Goal: Task Accomplishment & Management: Manage account settings

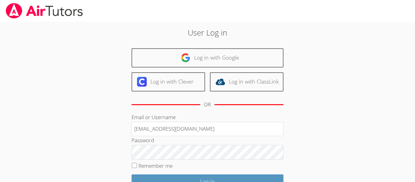
type input "[EMAIL_ADDRESS][DOMAIN_NAME]"
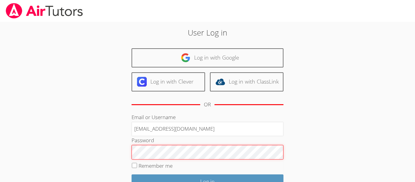
click at [131, 174] on input "Log in" at bounding box center [207, 181] width 152 height 14
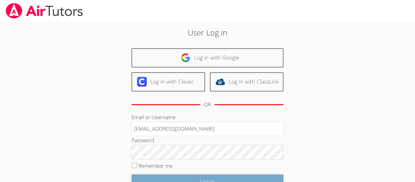
click at [175, 176] on input "Log in" at bounding box center [207, 181] width 152 height 14
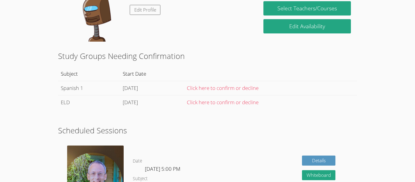
scroll to position [78, 0]
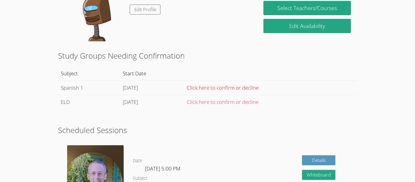
click at [231, 89] on link "Click here to confirm or decline" at bounding box center [223, 87] width 72 height 7
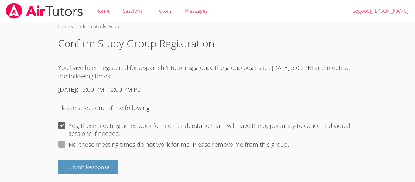
scroll to position [2, 0]
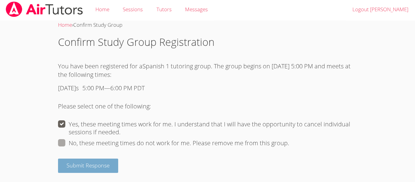
click at [101, 169] on span "Submit Response" at bounding box center [87, 165] width 43 height 7
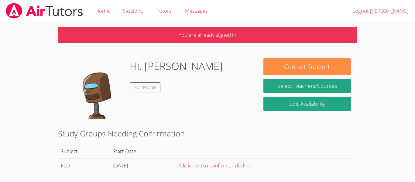
click at [227, 165] on link "Click here to confirm or decline" at bounding box center [215, 165] width 72 height 7
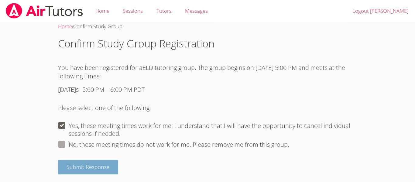
click at [92, 174] on button "Submit Response" at bounding box center [88, 167] width 60 height 14
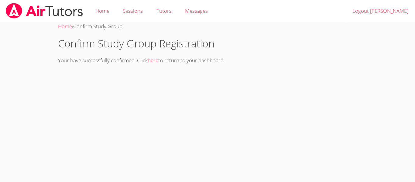
click at [154, 64] on div "Your have successfully confirmed. Click here to return to your dashboard." at bounding box center [207, 60] width 299 height 9
click at [154, 61] on link "here" at bounding box center [153, 60] width 11 height 7
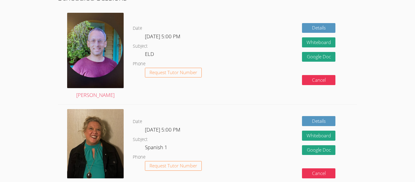
scroll to position [106, 0]
click at [154, 61] on dl "Date Tue Oct 14, 5:00 PM Subject ELD Phone Request Tutor Number" at bounding box center [185, 56] width 104 height 63
